Goal: Transaction & Acquisition: Purchase product/service

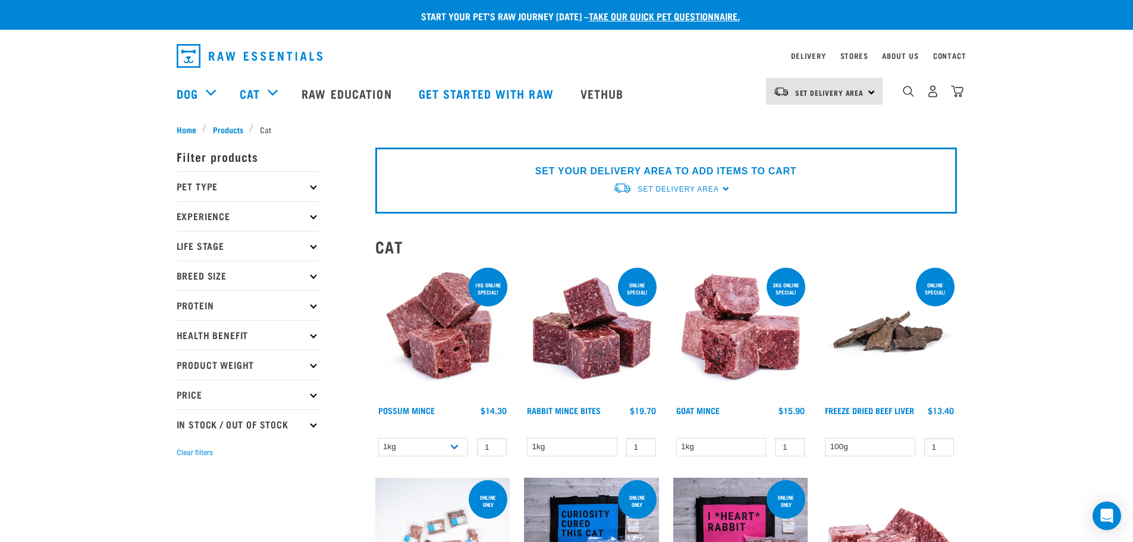
click at [309, 245] on p "Life Stage" at bounding box center [248, 246] width 143 height 30
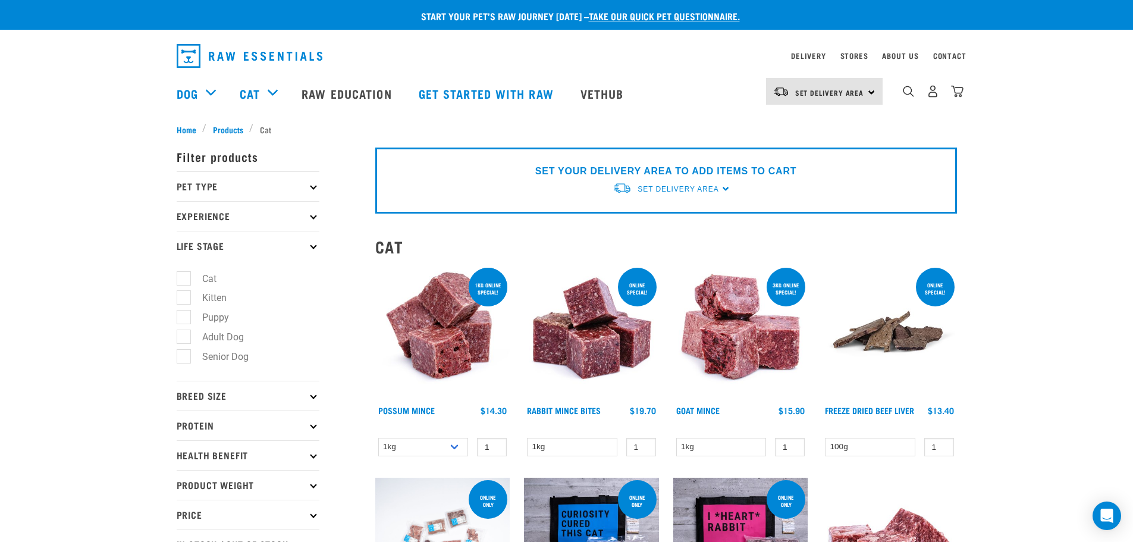
click at [183, 278] on label "Cat" at bounding box center [202, 278] width 38 height 15
click at [180, 278] on input "Cat" at bounding box center [181, 276] width 8 height 8
checkbox input "true"
click at [313, 183] on icon at bounding box center [313, 186] width 7 height 7
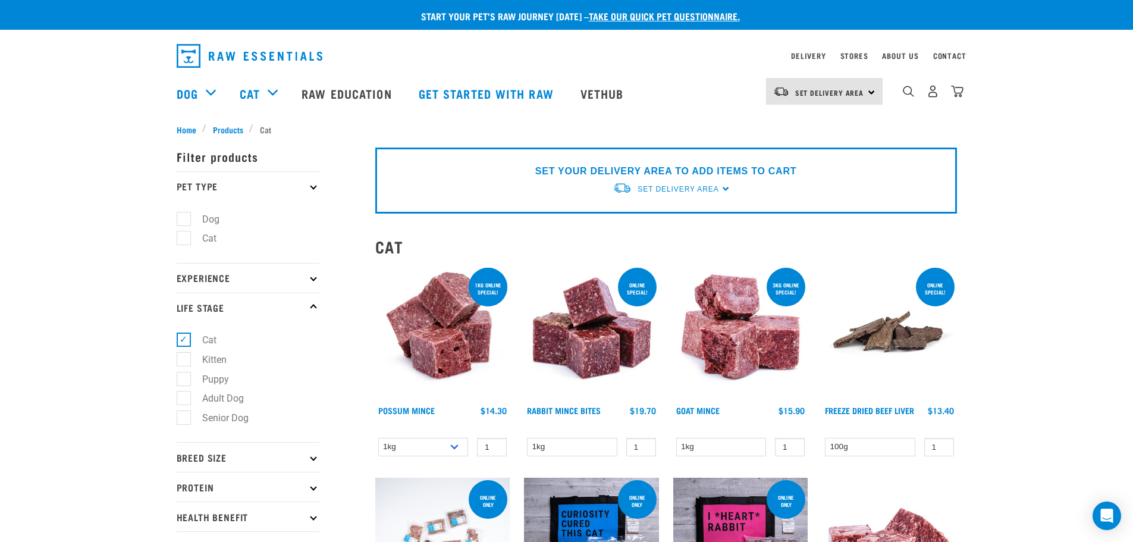
click at [184, 235] on label "Cat" at bounding box center [202, 238] width 38 height 15
click at [184, 235] on input "Cat" at bounding box center [181, 236] width 8 height 8
checkbox input "true"
click at [184, 338] on label "Cat" at bounding box center [202, 339] width 38 height 15
click at [184, 338] on input "Cat" at bounding box center [181, 338] width 8 height 8
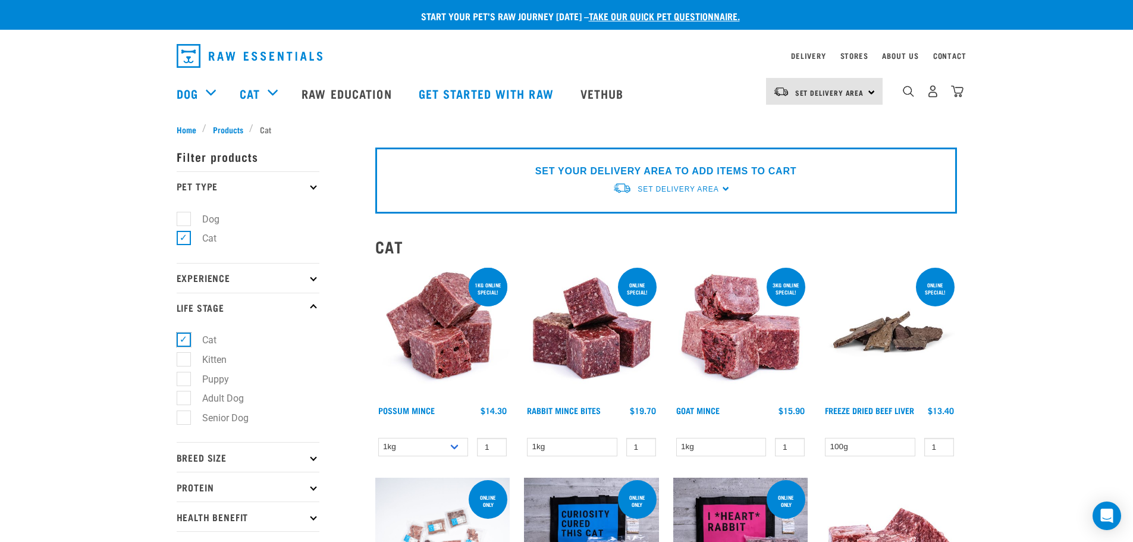
checkbox input "false"
click at [314, 277] on icon at bounding box center [313, 277] width 7 height 7
click at [221, 272] on p "Experience" at bounding box center [248, 278] width 143 height 30
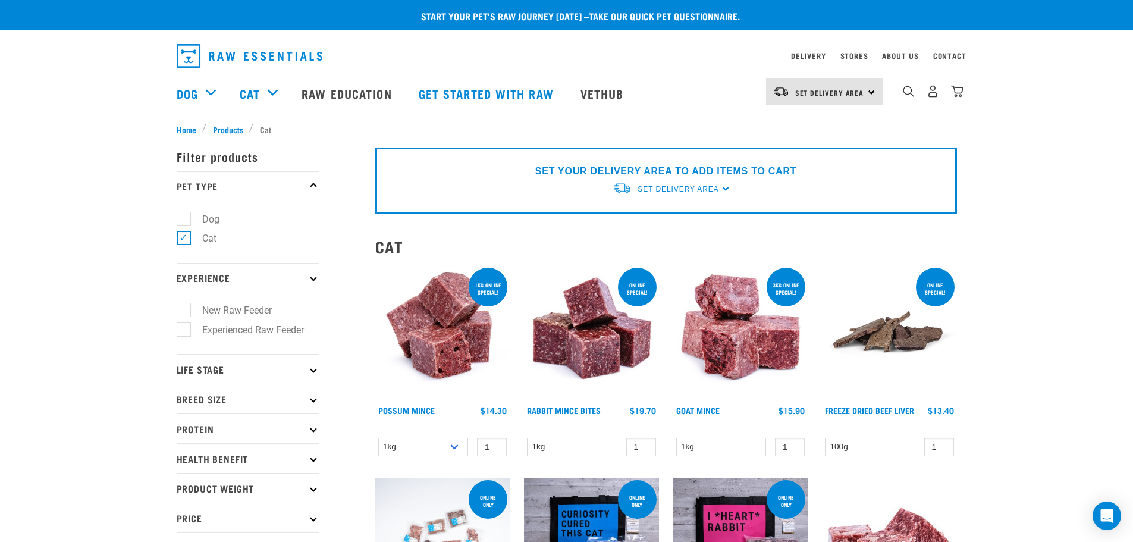
click at [184, 308] on label "New Raw Feeder" at bounding box center [229, 310] width 93 height 15
click at [184, 308] on input "New Raw Feeder" at bounding box center [181, 308] width 8 height 8
checkbox input "true"
click at [237, 365] on p "Life Stage" at bounding box center [248, 369] width 143 height 30
click at [193, 369] on p "Life Stage" at bounding box center [248, 369] width 143 height 30
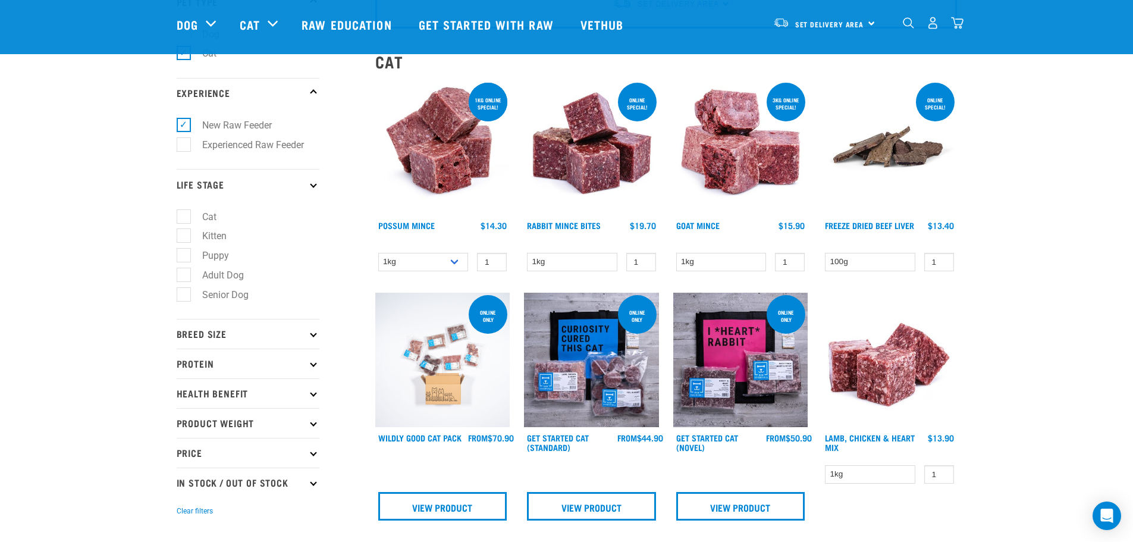
scroll to position [119, 0]
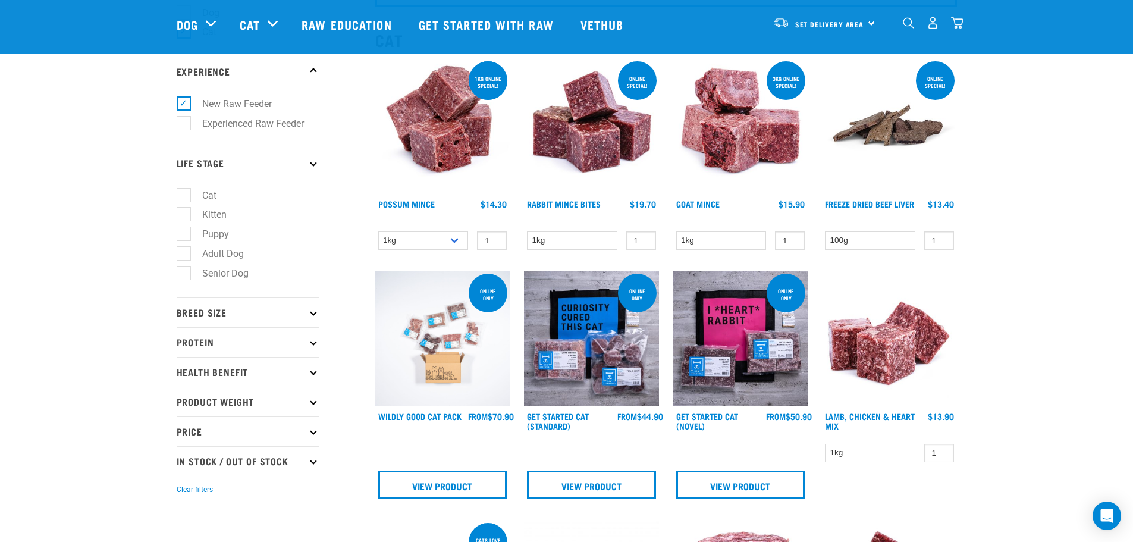
click at [183, 191] on label "Cat" at bounding box center [202, 195] width 38 height 15
click at [183, 191] on input "Cat" at bounding box center [181, 193] width 8 height 8
checkbox input "true"
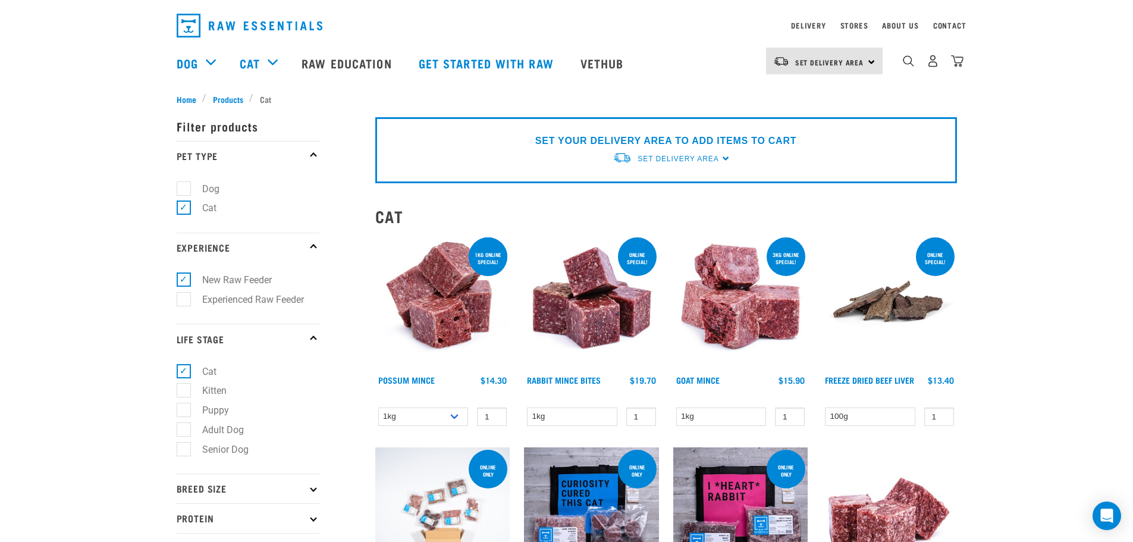
scroll to position [238, 0]
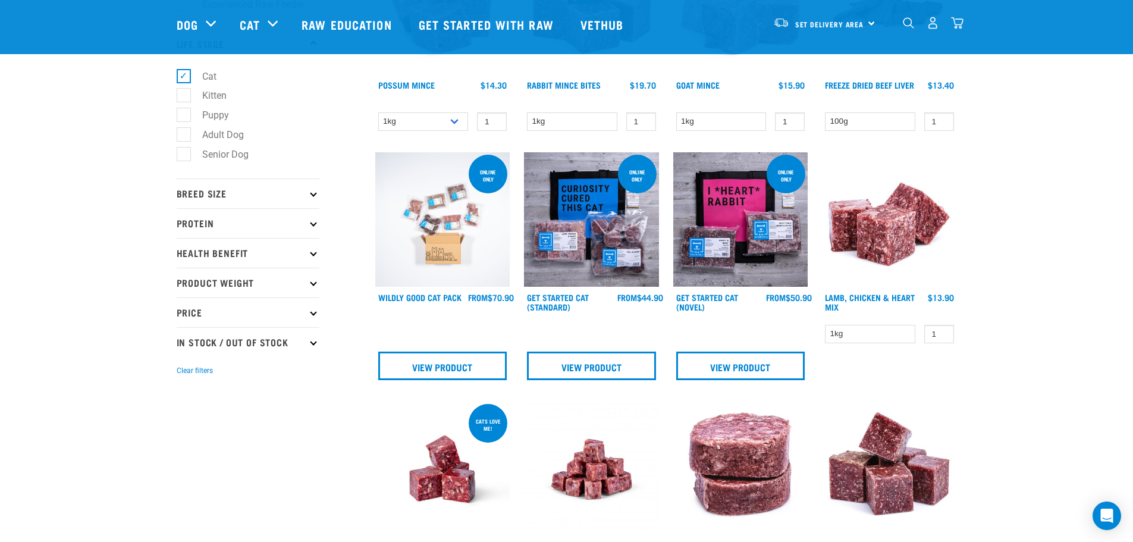
click at [238, 194] on p "Breed Size" at bounding box center [248, 193] width 143 height 30
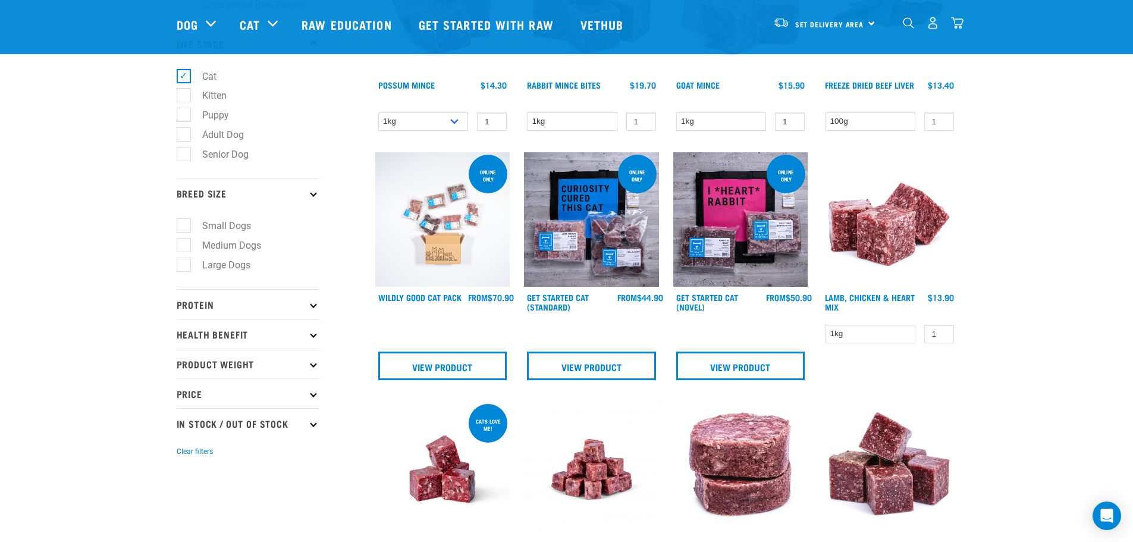
click at [238, 194] on p "Breed Size" at bounding box center [248, 193] width 143 height 30
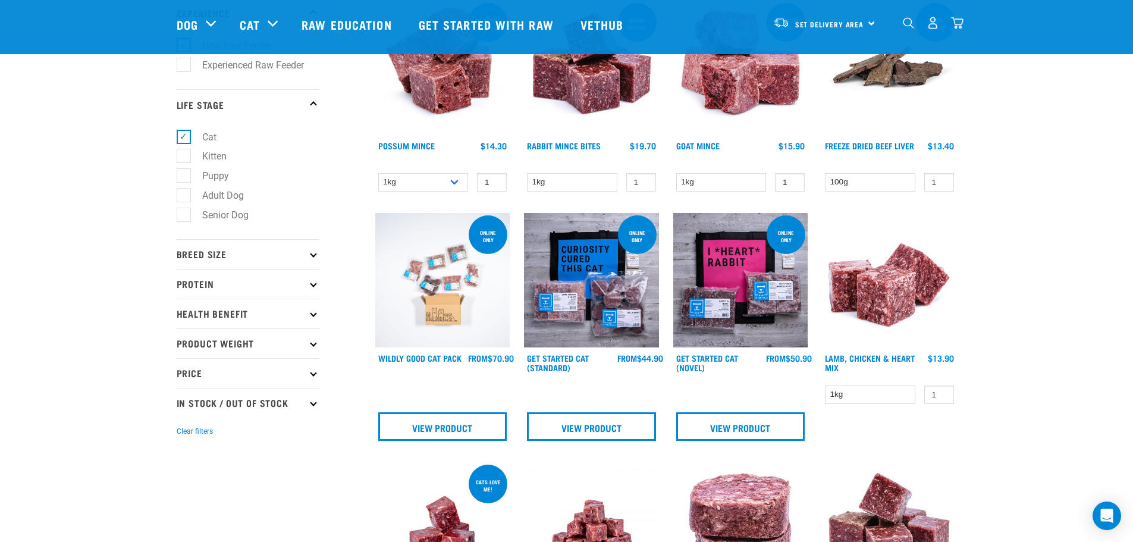
scroll to position [178, 0]
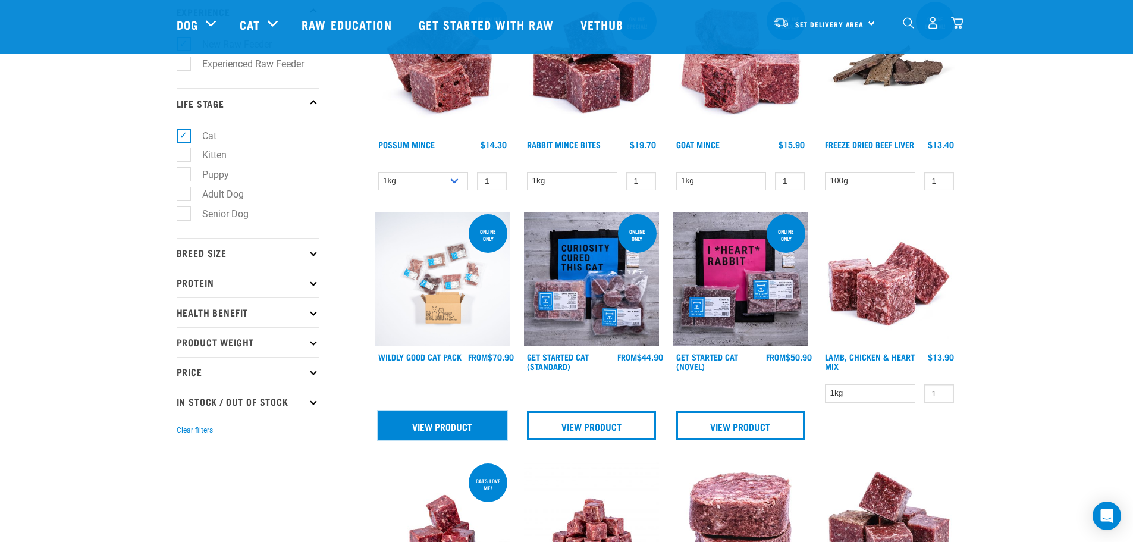
click at [475, 422] on link "View Product" at bounding box center [442, 425] width 129 height 29
